Goal: Find specific page/section: Find specific page/section

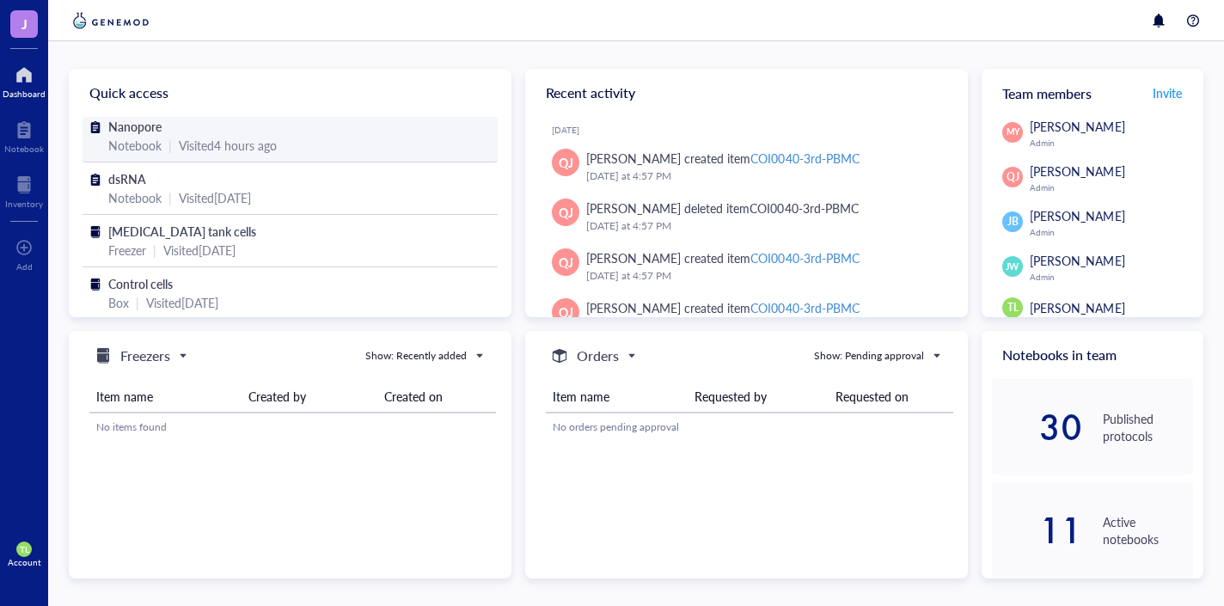
click at [135, 143] on div "Notebook" at bounding box center [134, 145] width 53 height 19
